Goal: Transaction & Acquisition: Purchase product/service

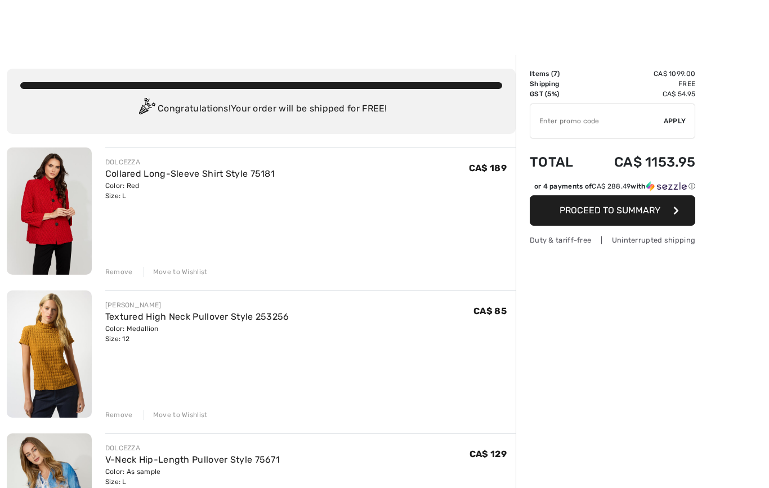
click at [52, 211] on img at bounding box center [49, 210] width 85 height 127
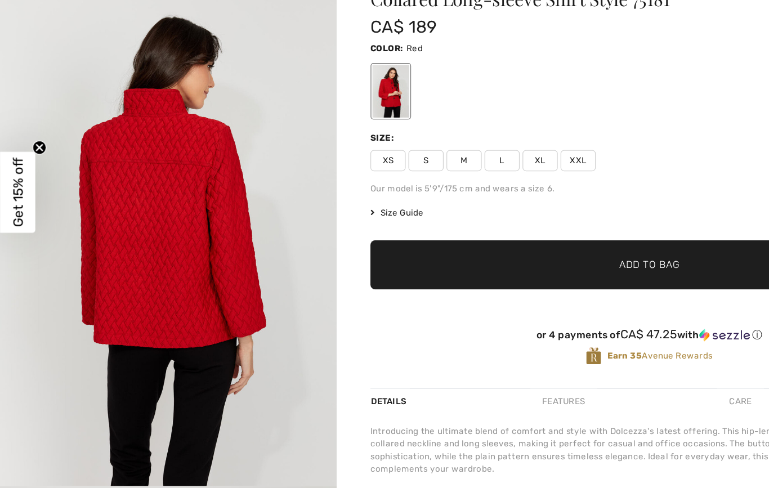
scroll to position [975, 0]
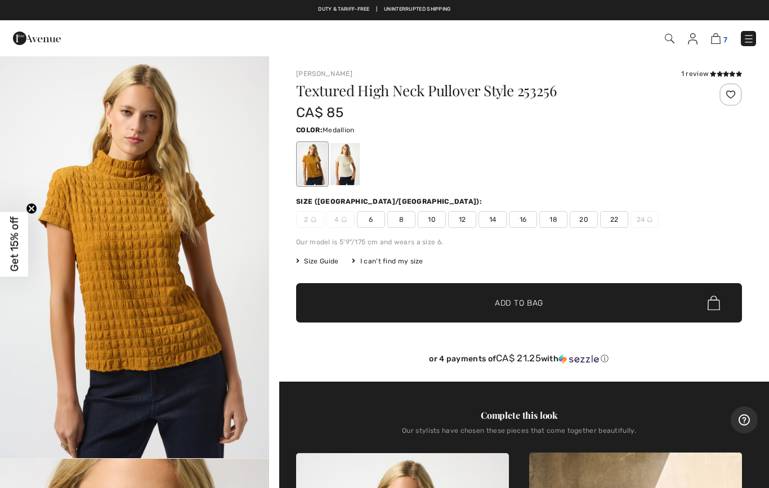
click at [720, 37] on img at bounding box center [716, 38] width 10 height 11
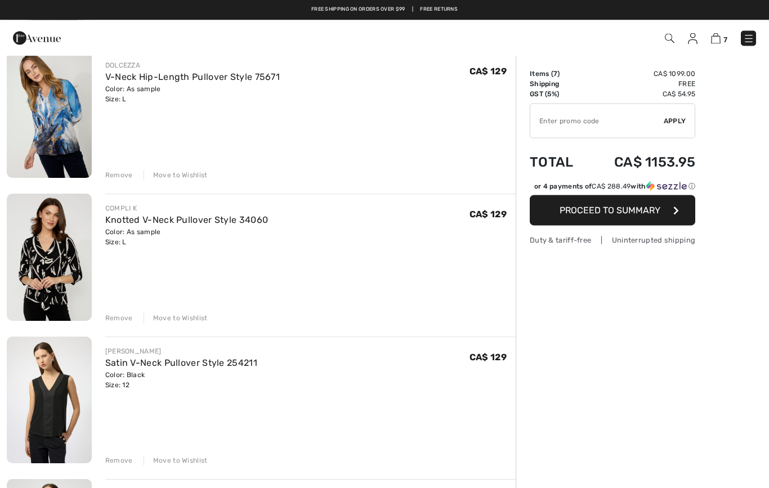
scroll to position [363, 0]
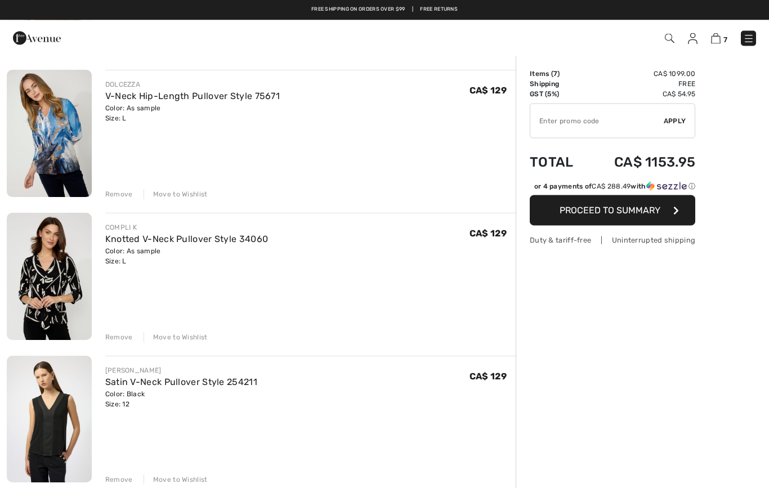
click at [50, 147] on img at bounding box center [49, 133] width 85 height 127
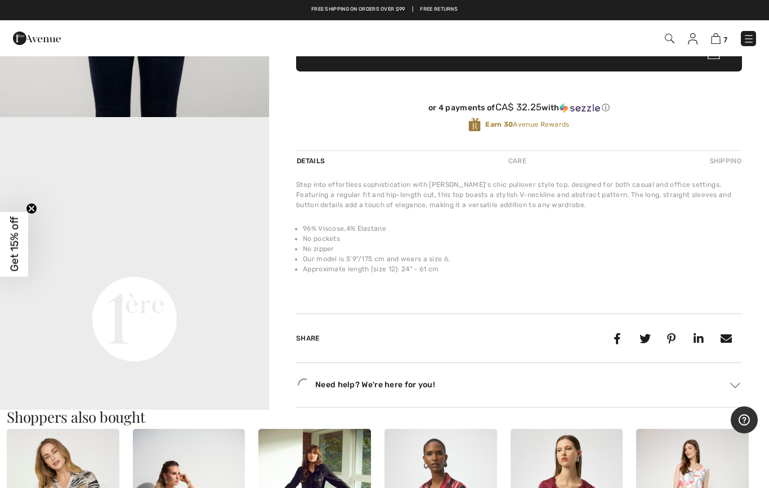
scroll to position [288, 0]
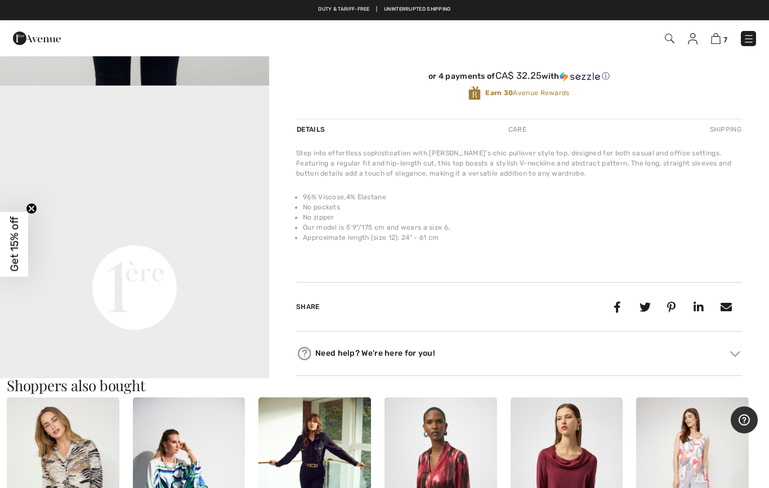
click at [240, 220] on video "Your browser does not support the video tag." at bounding box center [134, 153] width 269 height 134
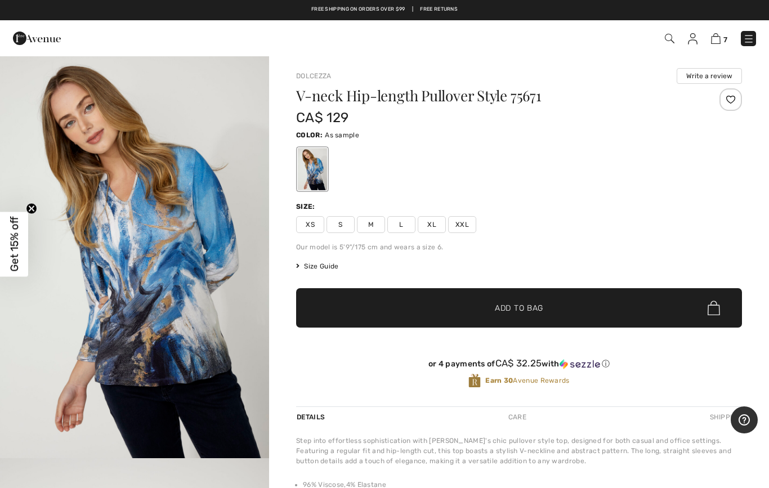
scroll to position [0, 0]
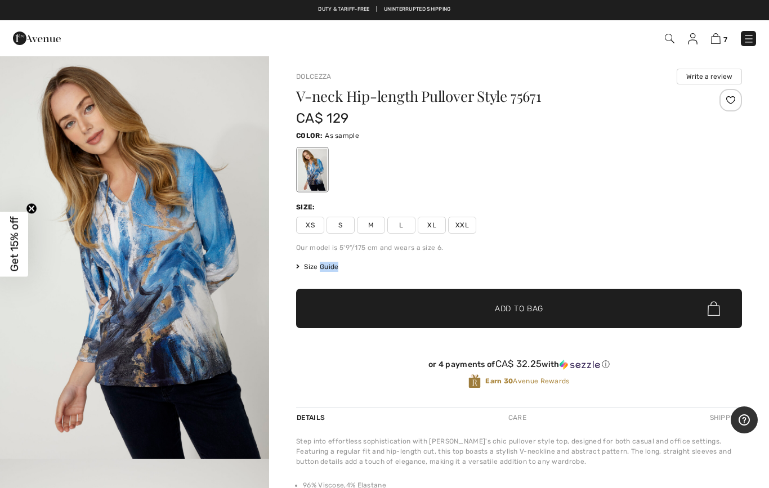
click at [716, 201] on div "V-neck Hip-length Pullover Style 75671 CA$ 129 Color: As sample Size: XS S M L …" at bounding box center [519, 248] width 446 height 318
click at [720, 37] on img at bounding box center [716, 38] width 10 height 11
click at [726, 38] on span "7" at bounding box center [725, 39] width 4 height 8
click at [725, 38] on span "7" at bounding box center [725, 39] width 4 height 8
click at [753, 39] on img at bounding box center [748, 38] width 11 height 11
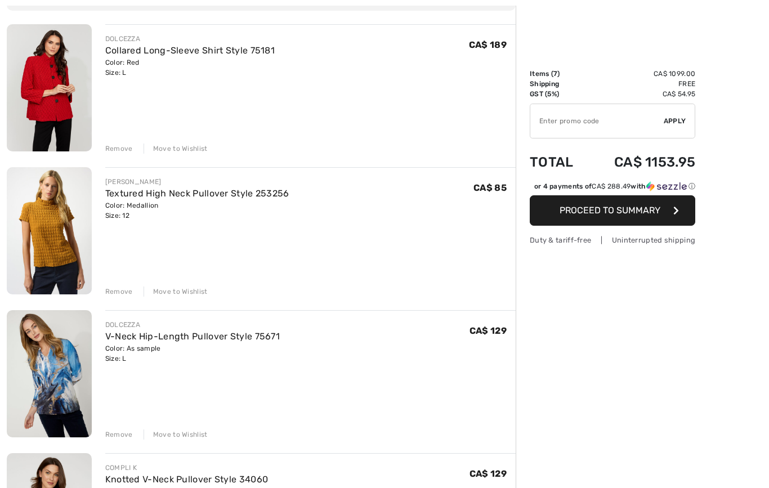
scroll to position [162, 0]
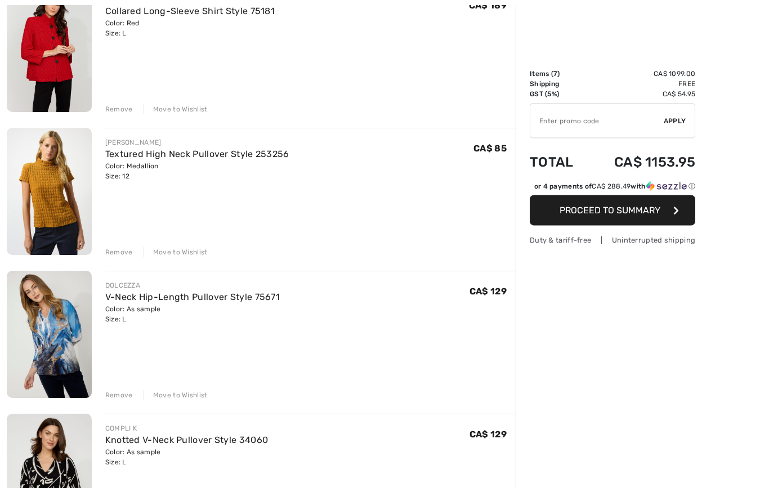
click at [186, 393] on div "Move to Wishlist" at bounding box center [175, 395] width 64 height 10
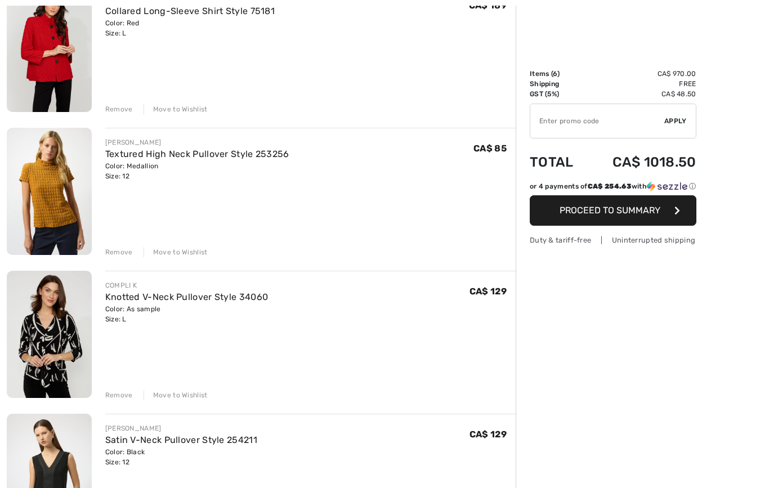
click at [42, 365] on img at bounding box center [49, 334] width 85 height 127
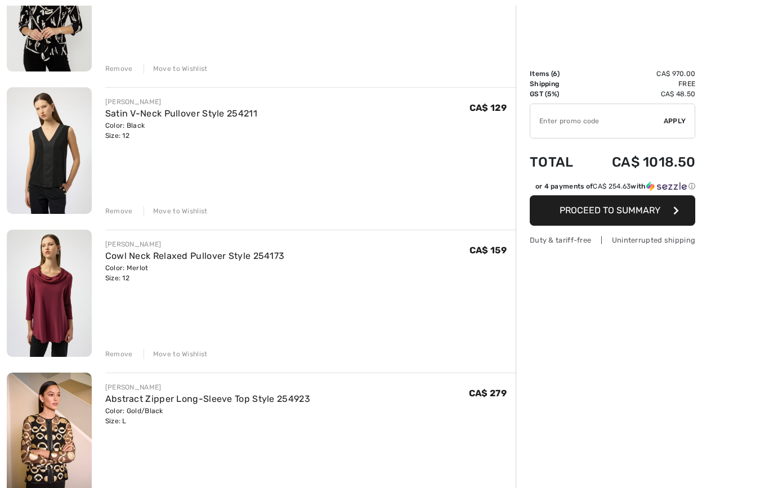
scroll to position [497, 0]
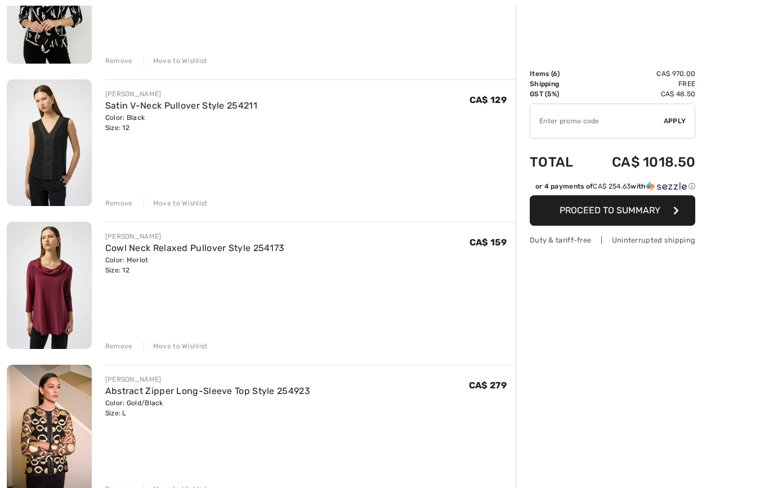
click at [42, 160] on img at bounding box center [49, 142] width 85 height 127
click at [51, 162] on img at bounding box center [49, 142] width 85 height 127
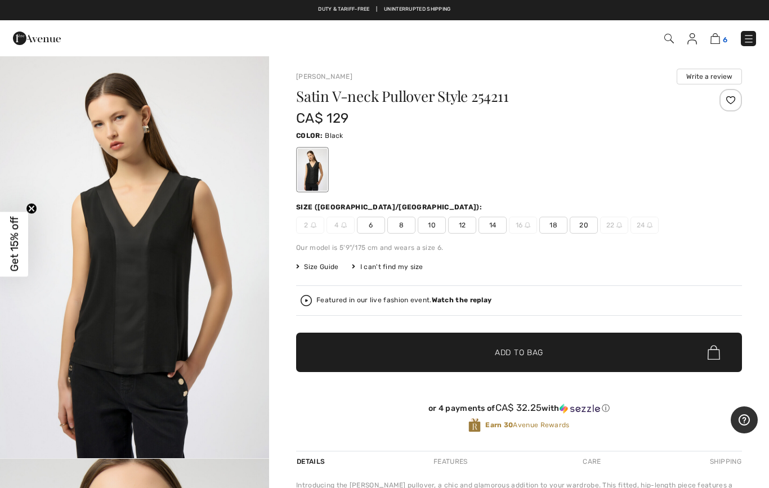
click at [719, 34] on img at bounding box center [715, 38] width 10 height 11
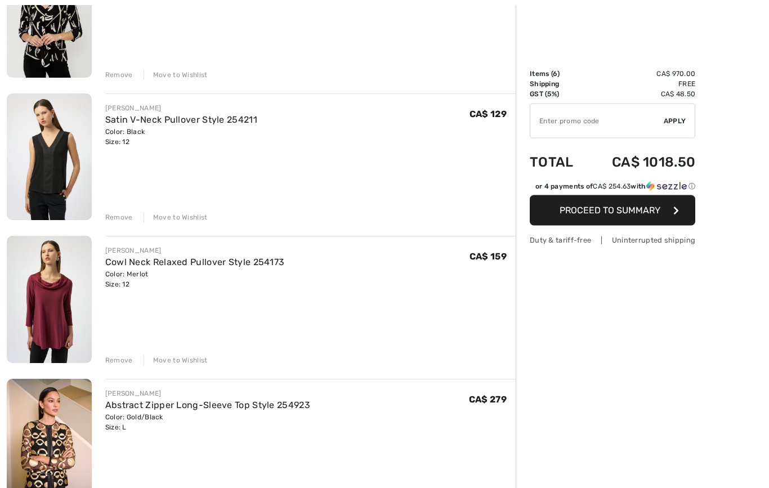
scroll to position [488, 0]
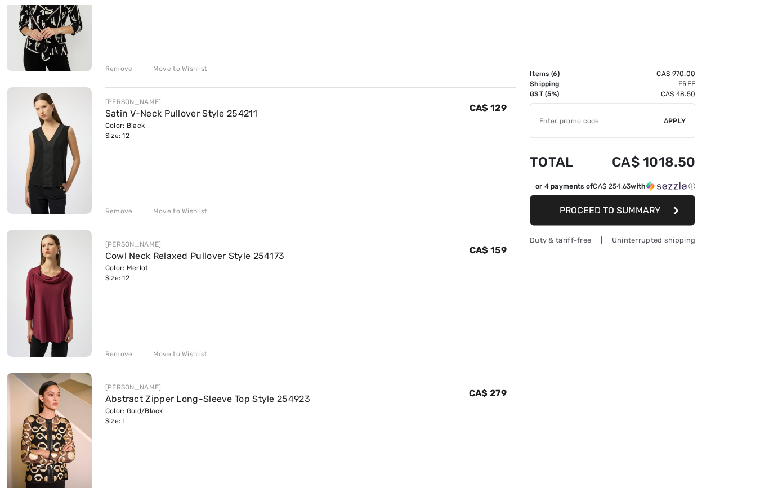
click at [185, 355] on div "Move to Wishlist" at bounding box center [175, 354] width 64 height 10
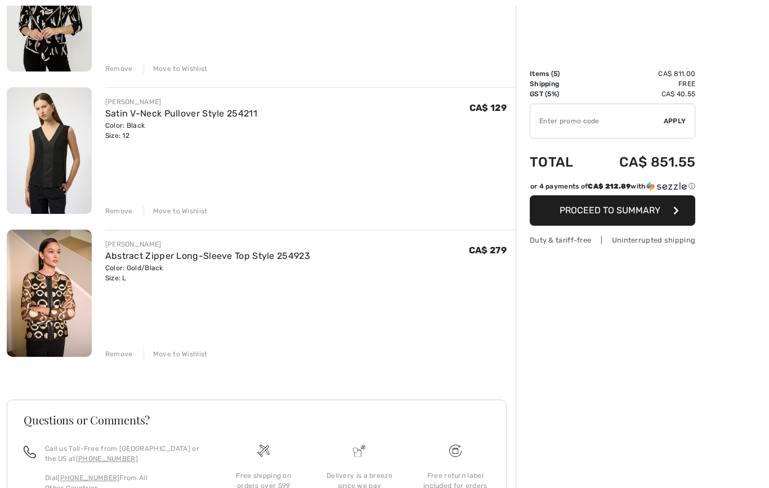
click at [59, 328] on img at bounding box center [49, 293] width 85 height 127
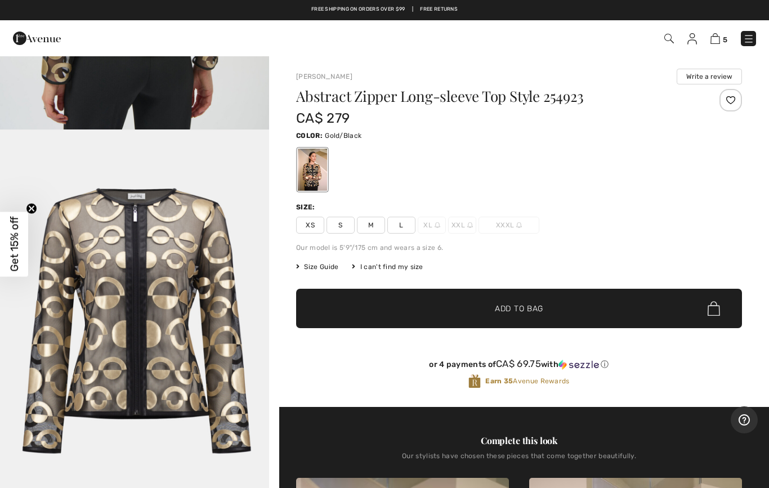
click at [751, 44] on img at bounding box center [748, 38] width 11 height 11
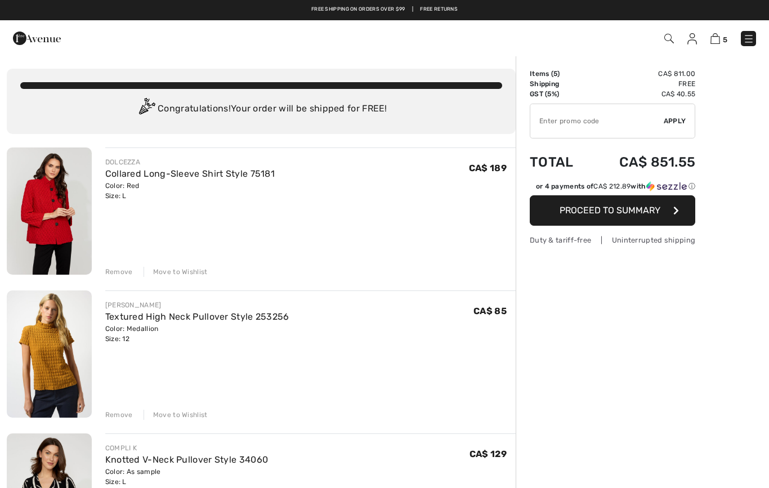
click at [620, 205] on button "Proceed to Summary" at bounding box center [611, 210] width 165 height 30
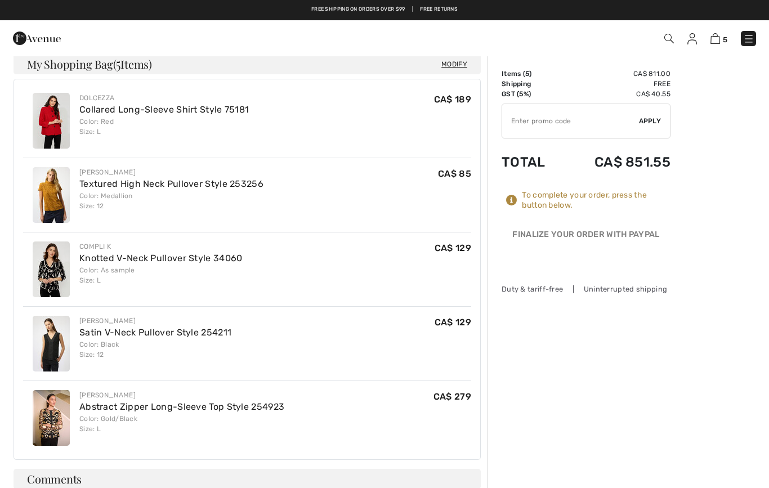
scroll to position [288, 0]
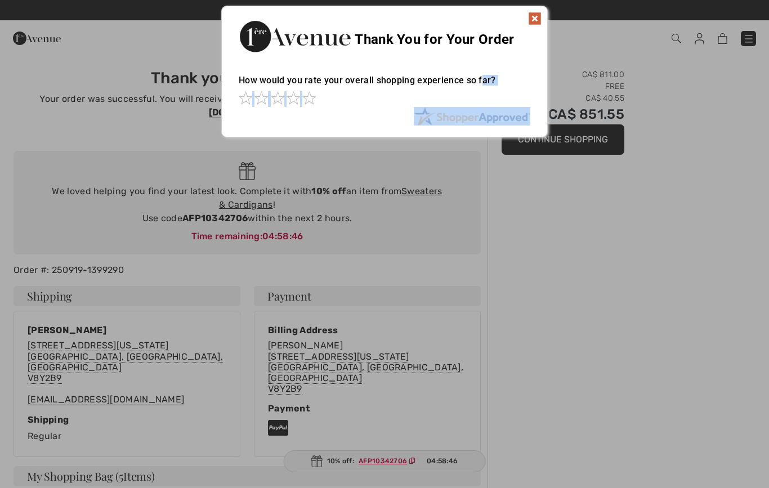
click at [439, 240] on div at bounding box center [384, 244] width 769 height 488
click at [198, 242] on div at bounding box center [384, 244] width 769 height 488
click at [231, 300] on div at bounding box center [384, 244] width 769 height 488
click at [415, 262] on div at bounding box center [384, 244] width 769 height 488
click at [434, 219] on div at bounding box center [384, 244] width 769 height 488
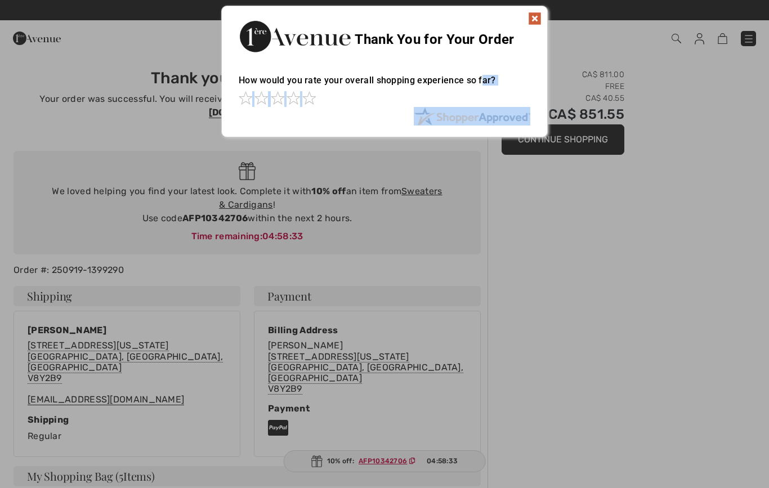
click at [329, 252] on div at bounding box center [384, 244] width 769 height 488
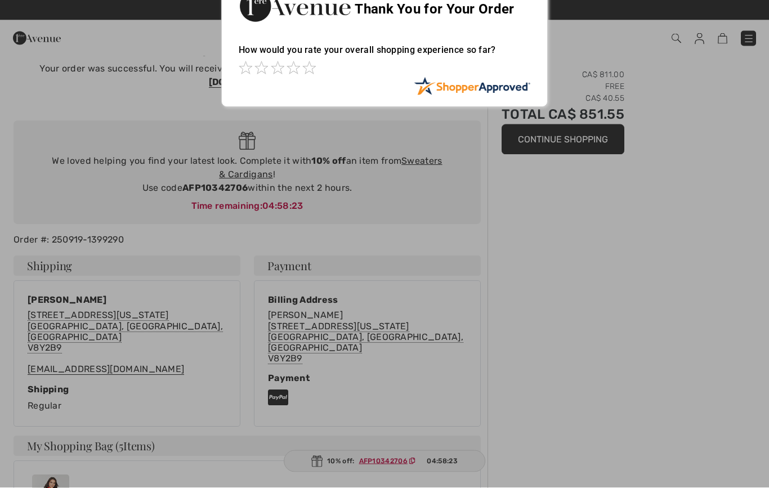
scroll to position [6, 0]
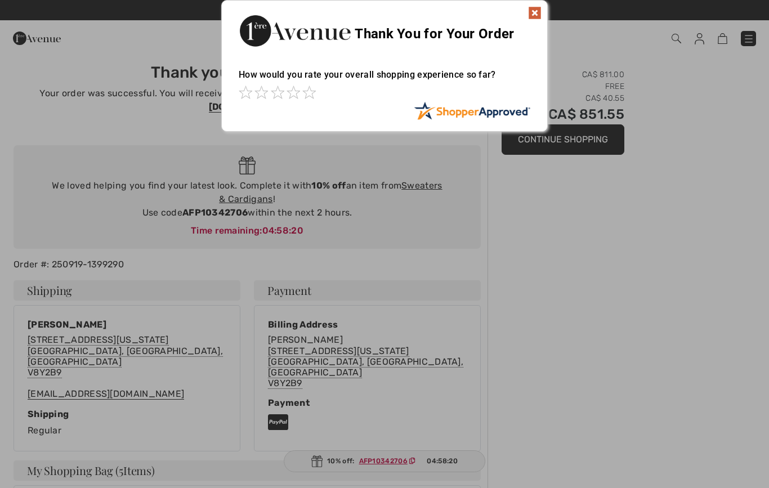
click at [244, 205] on div at bounding box center [384, 244] width 769 height 488
click at [243, 195] on div at bounding box center [384, 244] width 769 height 488
click at [228, 203] on div at bounding box center [384, 244] width 769 height 488
click at [228, 199] on div at bounding box center [384, 244] width 769 height 488
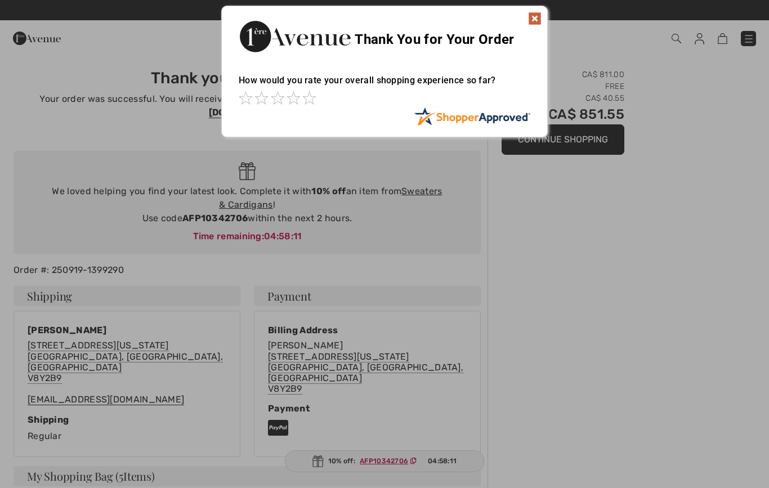
click at [706, 41] on div "Sorry! Something went wrong. Close Thank You for Your Order How would you rate …" at bounding box center [384, 71] width 769 height 143
click at [427, 181] on div at bounding box center [384, 244] width 769 height 488
click at [436, 183] on div at bounding box center [384, 244] width 769 height 488
click at [541, 12] on img at bounding box center [535, 19] width 14 height 14
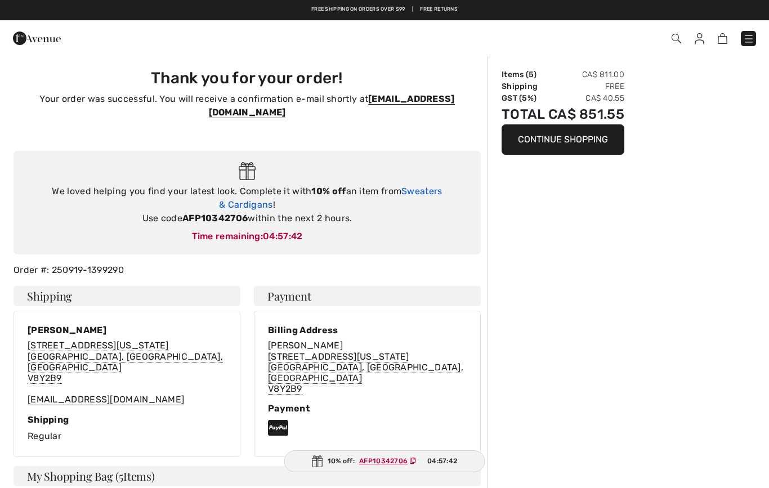
click at [434, 186] on link "Sweaters & Cardigans" at bounding box center [330, 198] width 223 height 24
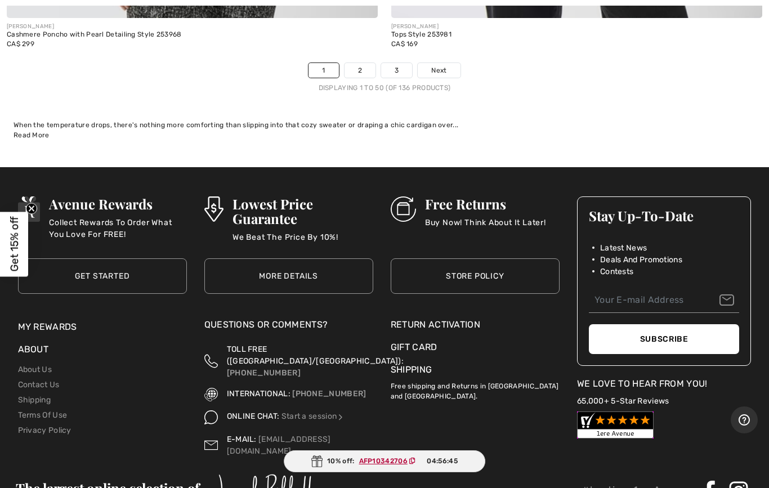
scroll to position [15569, 0]
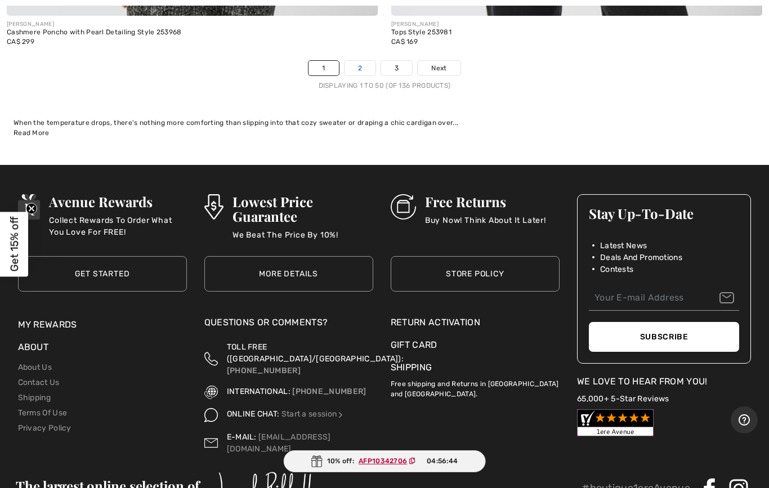
click at [366, 61] on link "2" at bounding box center [359, 68] width 31 height 15
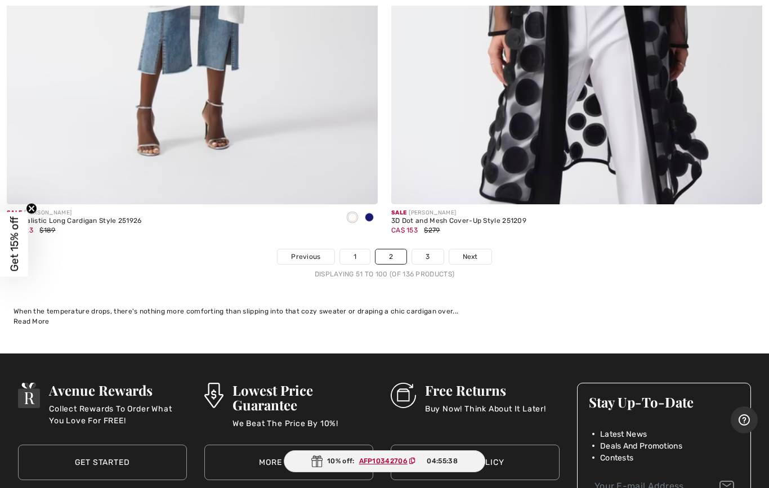
scroll to position [15382, 0]
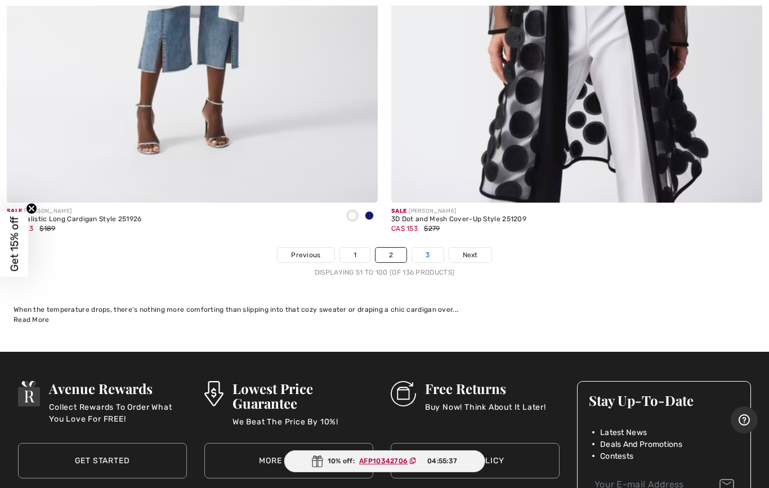
click at [432, 248] on link "3" at bounding box center [427, 255] width 31 height 15
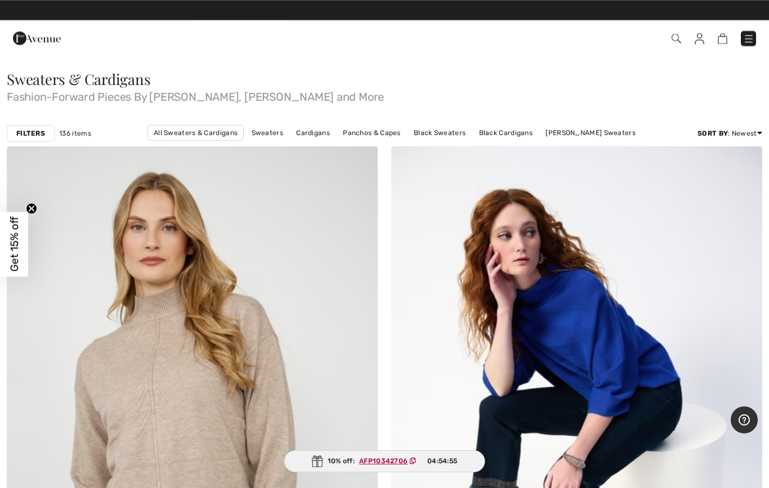
click at [703, 36] on img at bounding box center [699, 38] width 10 height 11
click at [702, 42] on img at bounding box center [699, 38] width 10 height 11
click at [710, 39] on span at bounding box center [543, 38] width 427 height 15
click at [703, 38] on img at bounding box center [699, 38] width 10 height 11
click at [713, 33] on span at bounding box center [543, 38] width 427 height 15
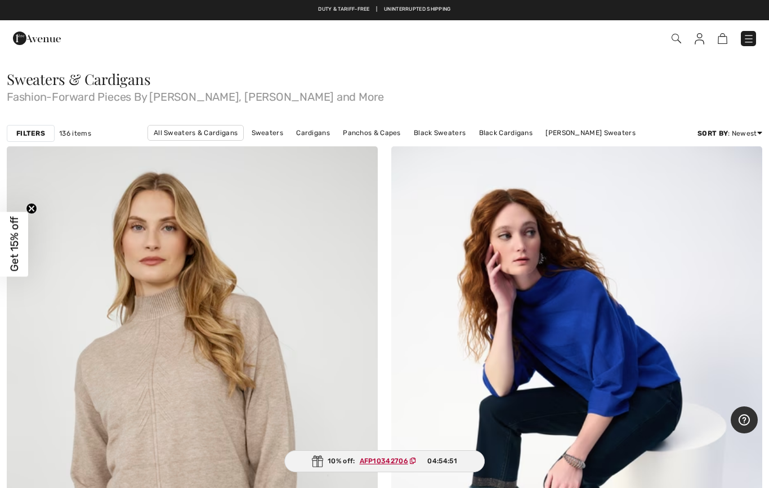
click at [703, 32] on link at bounding box center [699, 39] width 10 height 14
click at [753, 35] on img at bounding box center [748, 38] width 11 height 11
click at [753, 41] on div "Close menu" at bounding box center [384, 244] width 769 height 488
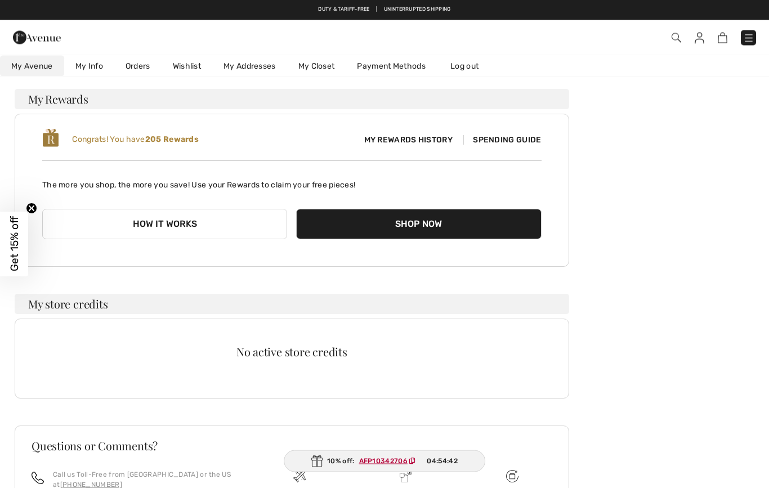
scroll to position [77, 0]
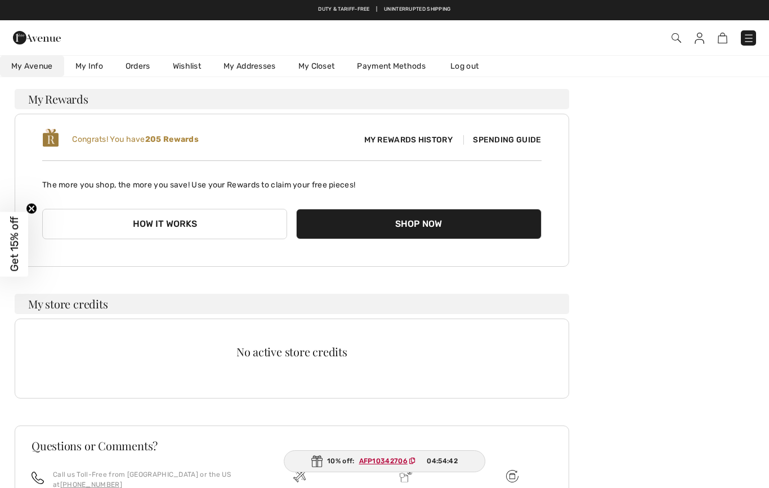
click at [527, 135] on span "Spending Guide" at bounding box center [502, 140] width 78 height 10
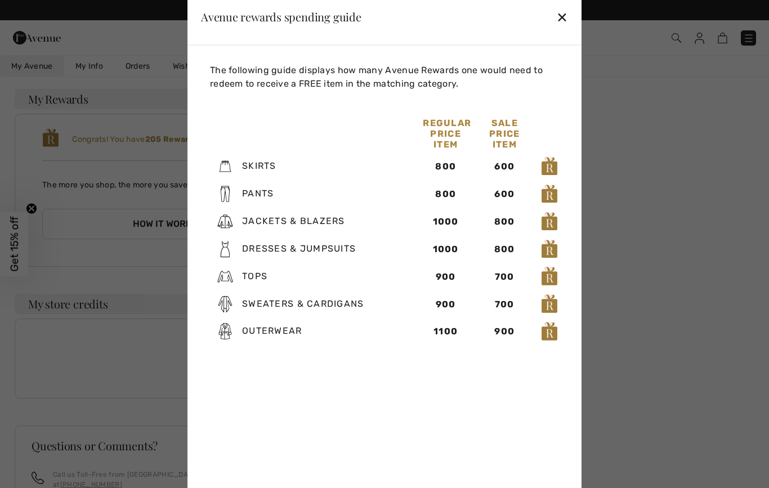
click at [689, 260] on div at bounding box center [384, 244] width 769 height 488
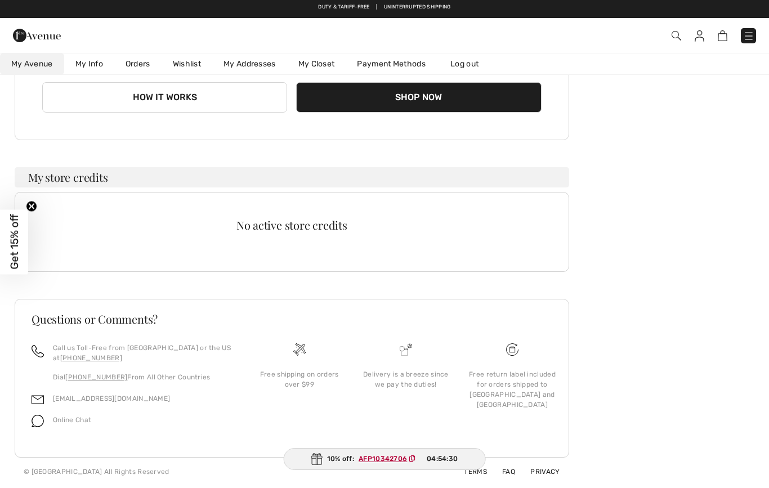
scroll to position [0, 0]
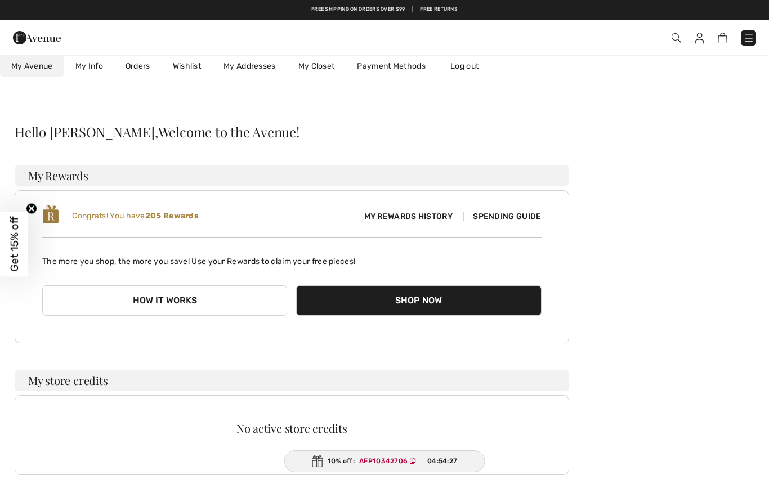
click at [187, 70] on link "Wishlist" at bounding box center [186, 66] width 51 height 21
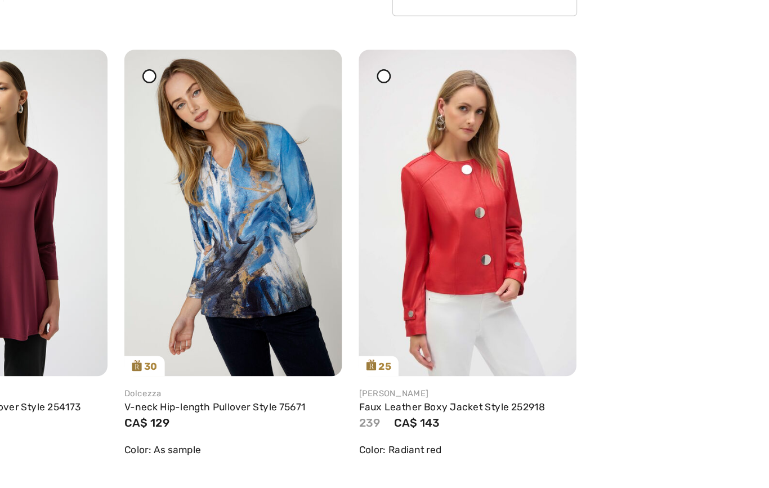
scroll to position [136, 0]
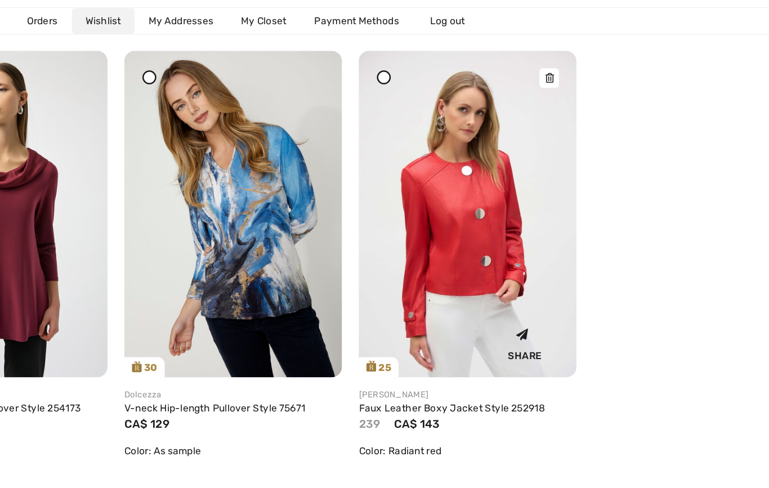
click at [393, 203] on img at bounding box center [481, 221] width 176 height 263
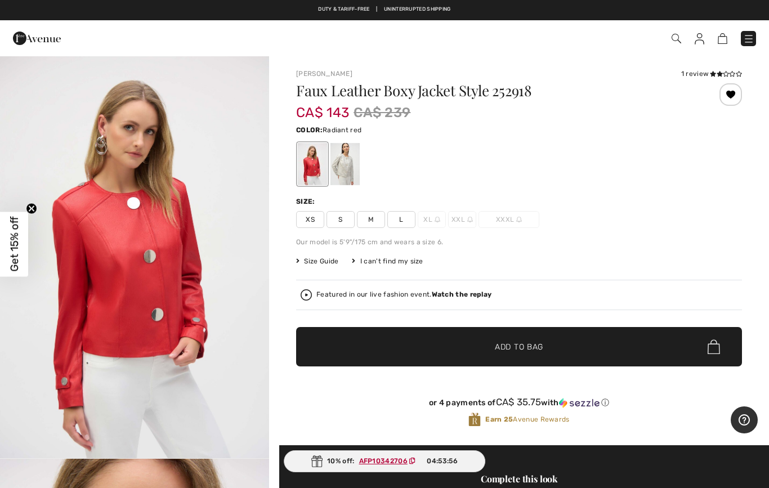
click at [321, 158] on div at bounding box center [312, 164] width 29 height 42
click at [717, 71] on span at bounding box center [726, 74] width 32 height 7
click at [701, 43] on img at bounding box center [699, 38] width 10 height 11
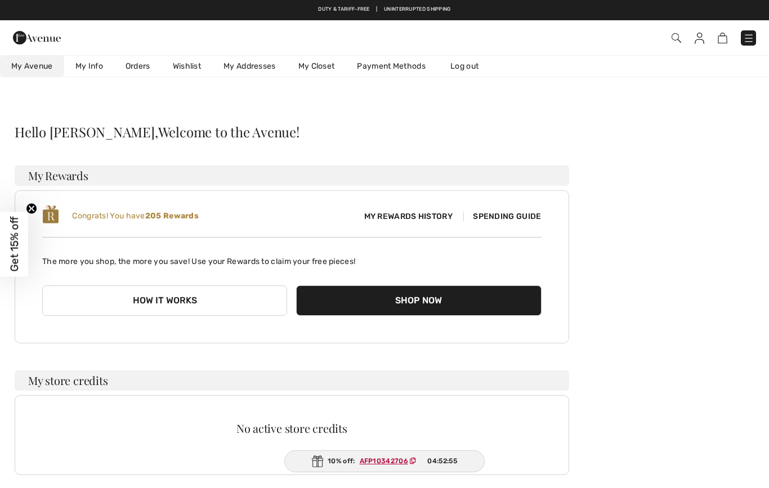
click at [191, 59] on link "Wishlist" at bounding box center [186, 66] width 51 height 21
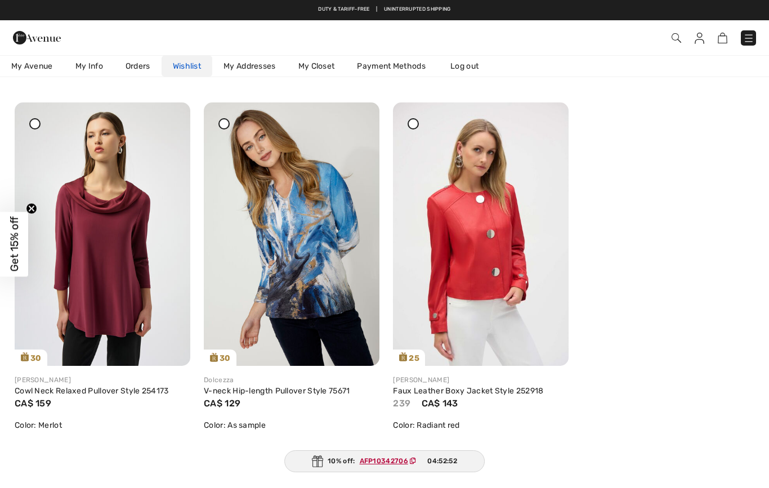
scroll to position [122, 0]
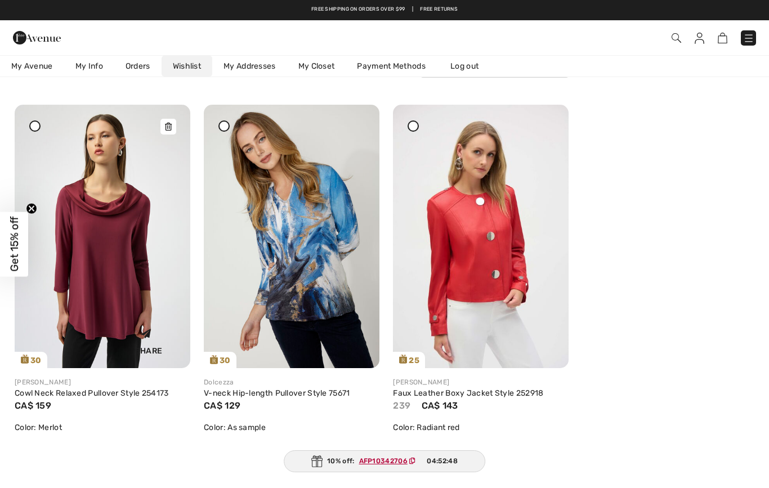
click at [109, 279] on img at bounding box center [103, 236] width 176 height 263
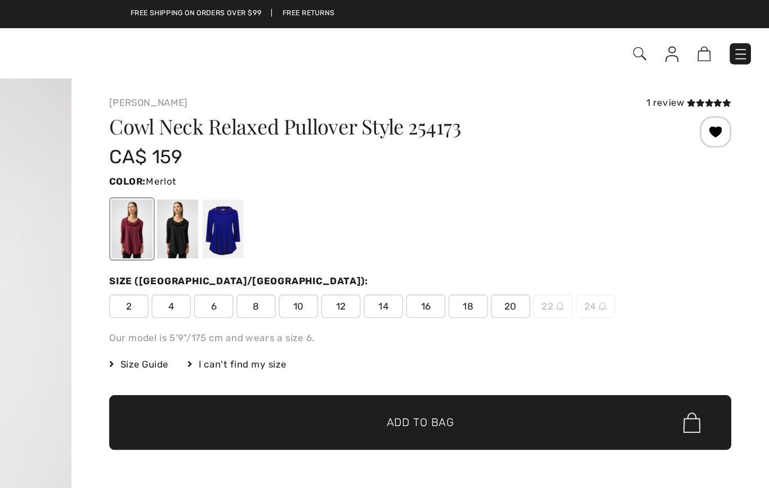
click at [694, 37] on img at bounding box center [699, 38] width 10 height 11
click at [694, 40] on img at bounding box center [699, 38] width 10 height 11
click at [743, 40] on img at bounding box center [748, 38] width 11 height 11
click at [740, 35] on link at bounding box center [747, 38] width 15 height 15
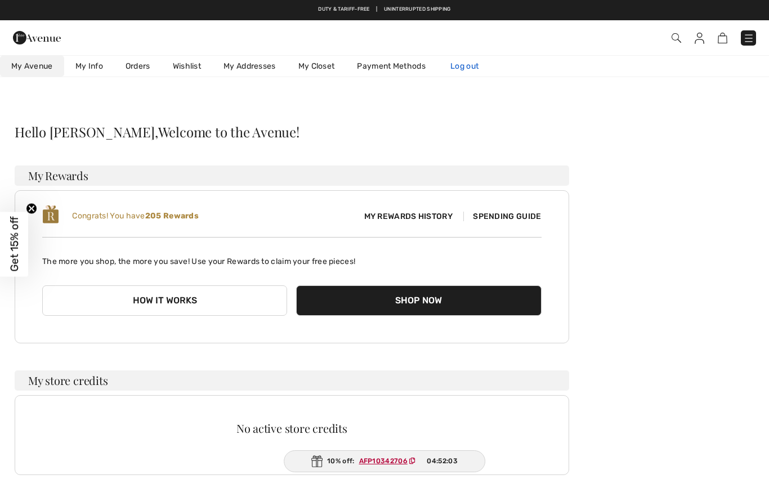
click at [475, 75] on link "Log out" at bounding box center [470, 66] width 62 height 21
